Goal: Task Accomplishment & Management: Manage account settings

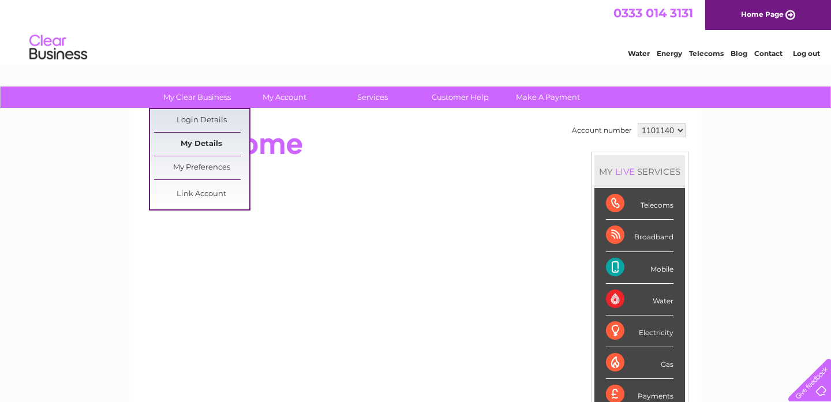
click at [220, 147] on link "My Details" at bounding box center [201, 144] width 95 height 23
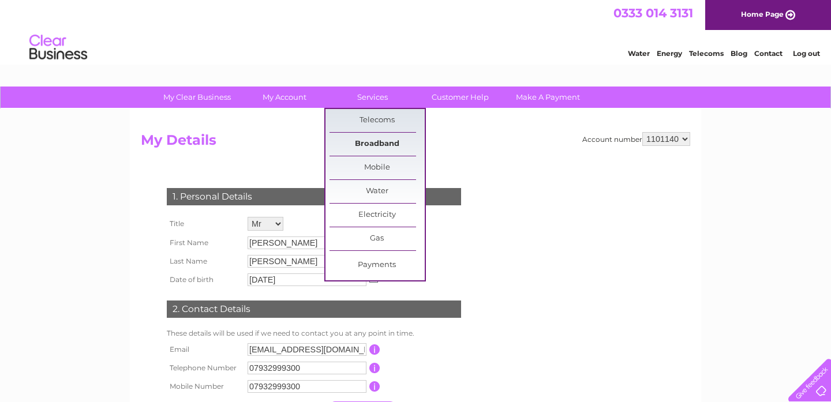
click at [374, 140] on link "Broadband" at bounding box center [376, 144] width 95 height 23
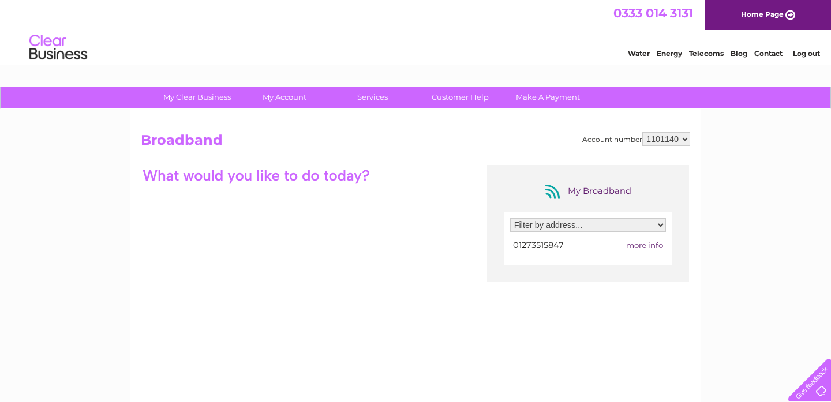
click at [635, 243] on span "more info" at bounding box center [644, 245] width 37 height 9
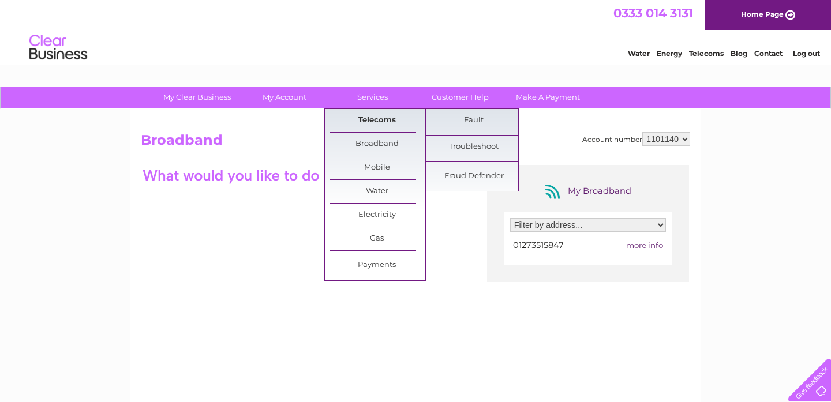
click at [374, 122] on link "Telecoms" at bounding box center [376, 120] width 95 height 23
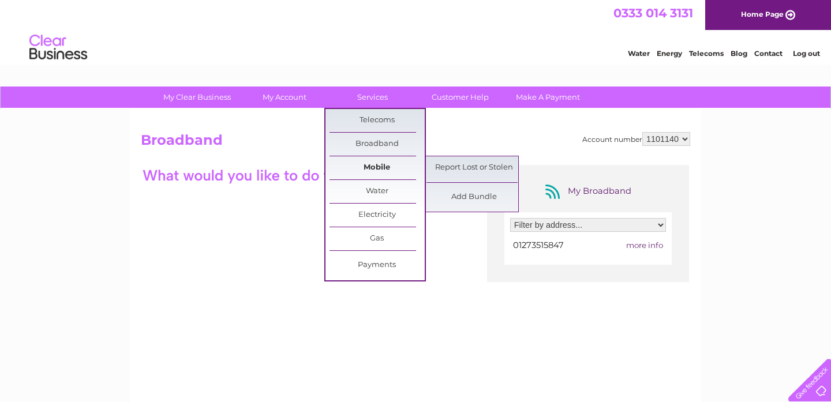
click at [374, 166] on link "Mobile" at bounding box center [376, 167] width 95 height 23
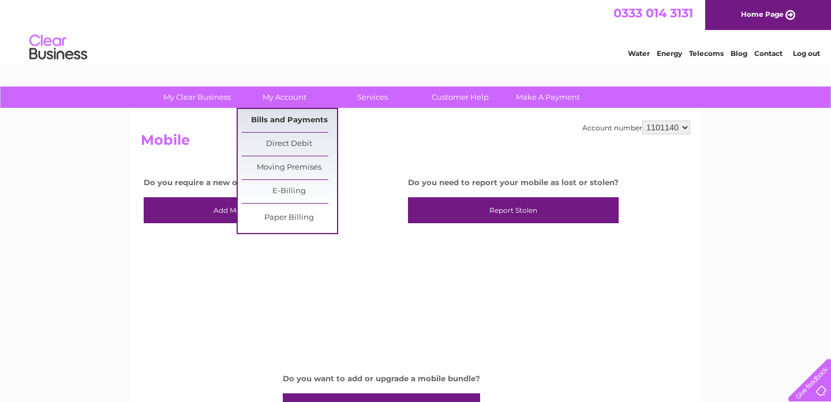
click at [280, 120] on link "Bills and Payments" at bounding box center [289, 120] width 95 height 23
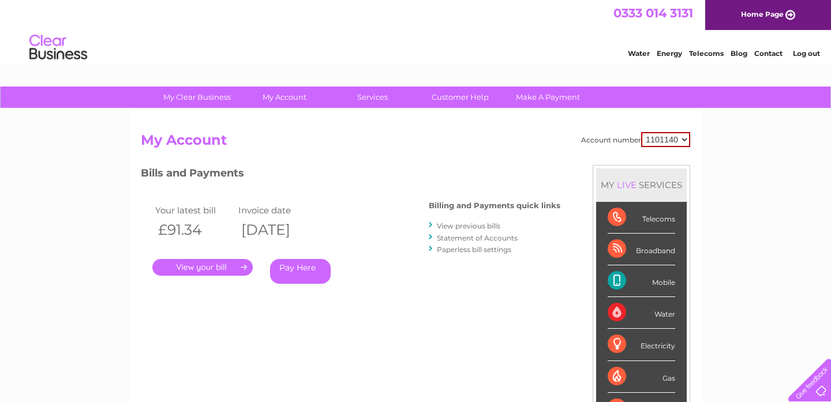
click at [208, 267] on link "." at bounding box center [202, 267] width 100 height 17
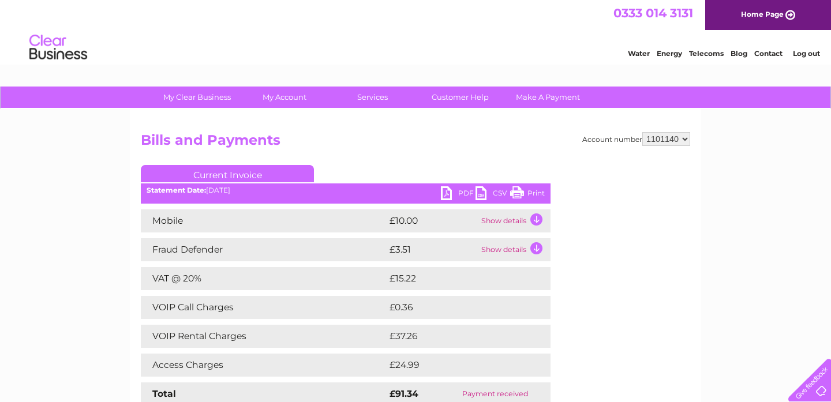
click at [504, 220] on td "Show details" at bounding box center [514, 220] width 72 height 23
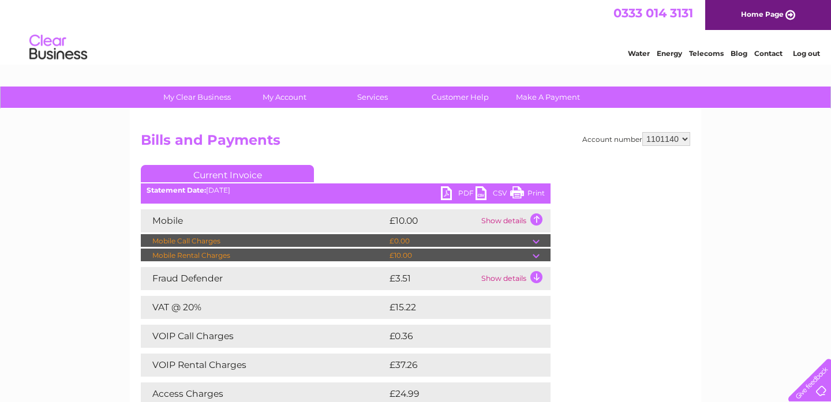
click at [462, 190] on link "PDF" at bounding box center [458, 194] width 35 height 17
